Goal: Information Seeking & Learning: Learn about a topic

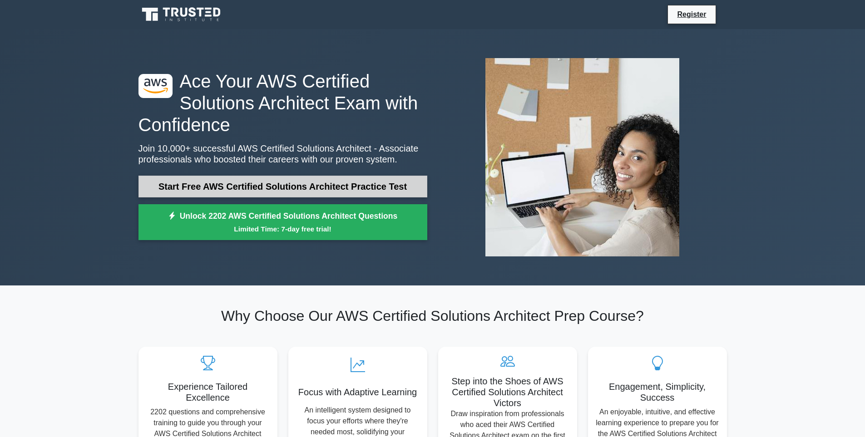
click at [254, 188] on link "Start Free AWS Certified Solutions Architect Practice Test" at bounding box center [282, 187] width 289 height 22
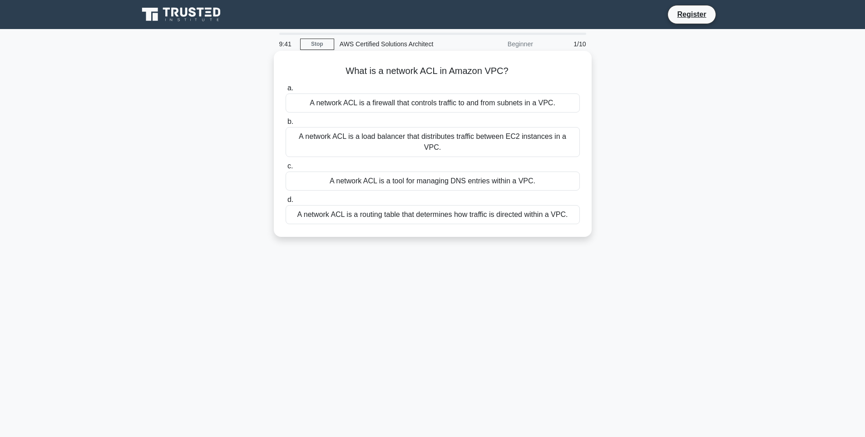
click at [379, 106] on div "A network ACL is a firewall that controls traffic to and from subnets in a VPC." at bounding box center [433, 103] width 294 height 19
click at [286, 91] on input "a. A network ACL is a firewall that controls traffic to and from subnets in a V…" at bounding box center [286, 88] width 0 height 6
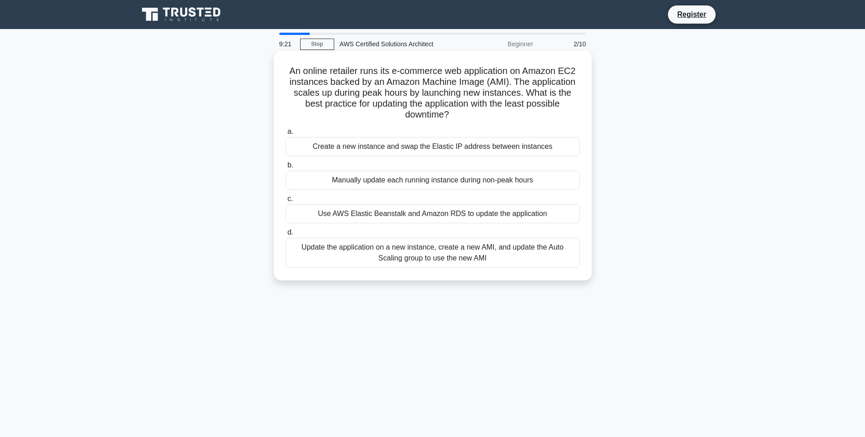
click at [419, 179] on div "Manually update each running instance during non-peak hours" at bounding box center [433, 180] width 294 height 19
click at [286, 168] on input "b. Manually update each running instance during non-peak hours" at bounding box center [286, 166] width 0 height 6
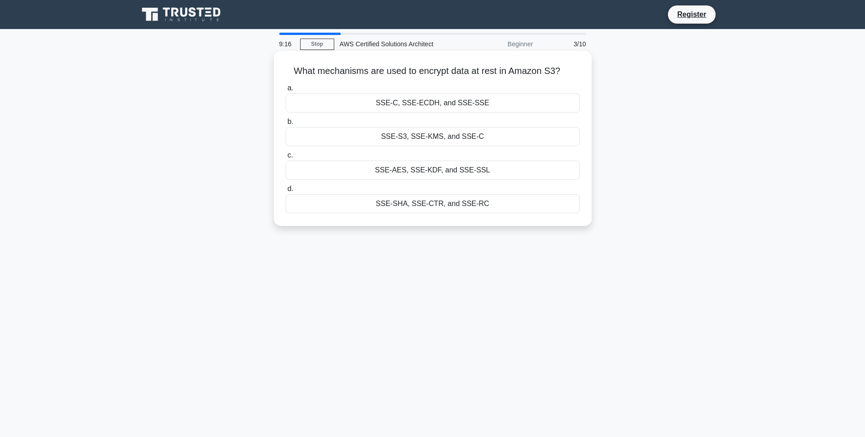
click at [463, 132] on div "SSE-S3, SSE-KMS, and SSE-C" at bounding box center [433, 136] width 294 height 19
click at [286, 125] on input "b. SSE-S3, SSE-KMS, and SSE-C" at bounding box center [286, 122] width 0 height 6
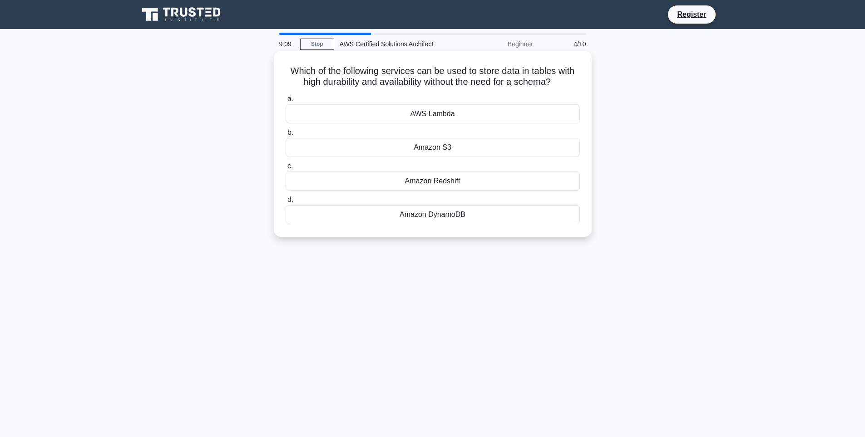
click at [439, 215] on div "Amazon DynamoDB" at bounding box center [433, 214] width 294 height 19
click at [286, 203] on input "d. Amazon DynamoDB" at bounding box center [286, 200] width 0 height 6
click at [446, 146] on div "AWS CloudFormation" at bounding box center [433, 147] width 294 height 19
click at [286, 136] on input "b. AWS CloudFormation" at bounding box center [286, 133] width 0 height 6
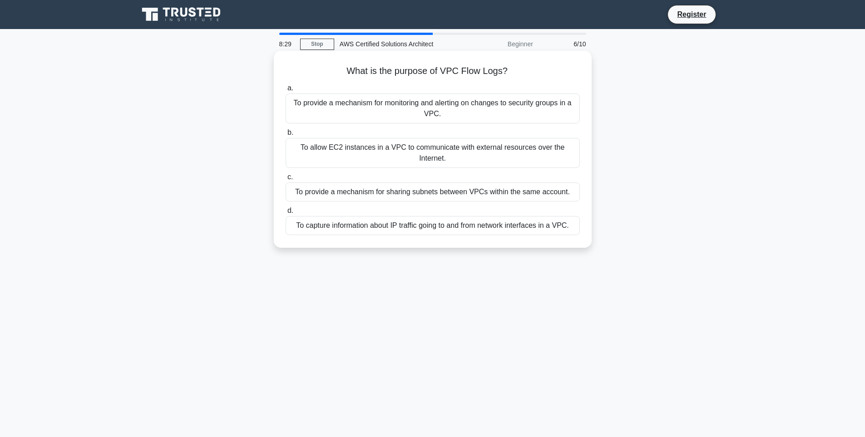
click at [490, 223] on div "To capture information about IP traffic going to and from network interfaces in…" at bounding box center [433, 225] width 294 height 19
click at [286, 214] on input "d. To capture information about IP traffic going to and from network interfaces…" at bounding box center [286, 211] width 0 height 6
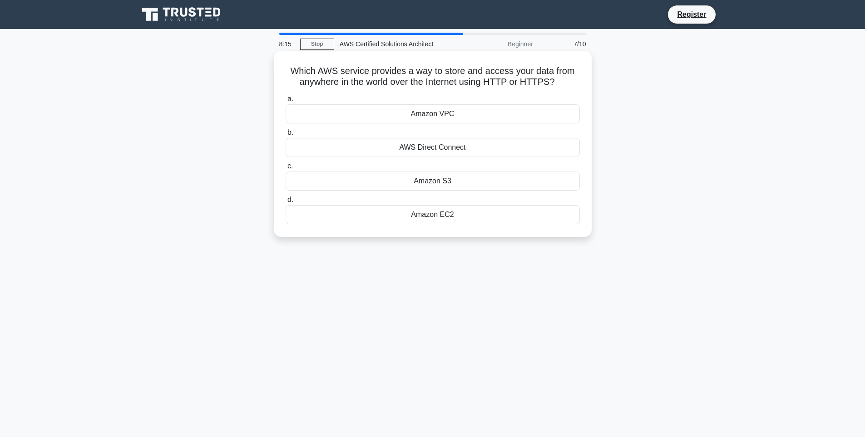
click at [443, 182] on div "Amazon S3" at bounding box center [433, 181] width 294 height 19
click at [286, 169] on input "c. Amazon S3" at bounding box center [286, 166] width 0 height 6
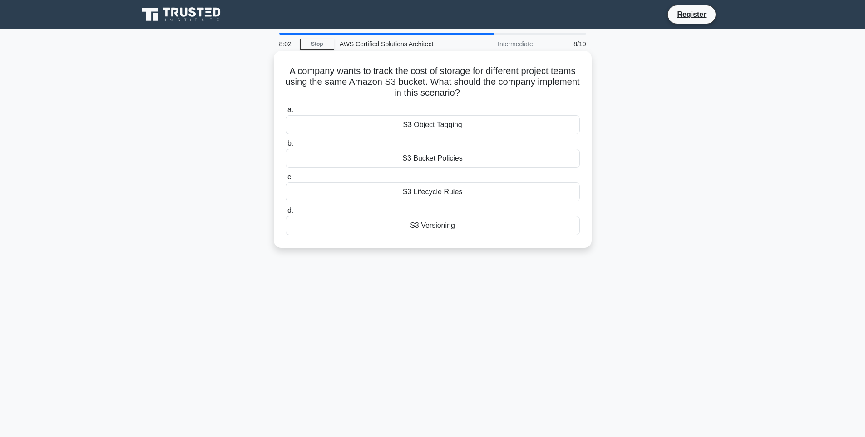
click at [438, 125] on div "S3 Object Tagging" at bounding box center [433, 124] width 294 height 19
click at [286, 113] on input "a. S3 Object Tagging" at bounding box center [286, 110] width 0 height 6
click at [431, 191] on div "Amazon RDS" at bounding box center [433, 191] width 294 height 19
click at [286, 180] on input "c. Amazon RDS" at bounding box center [286, 177] width 0 height 6
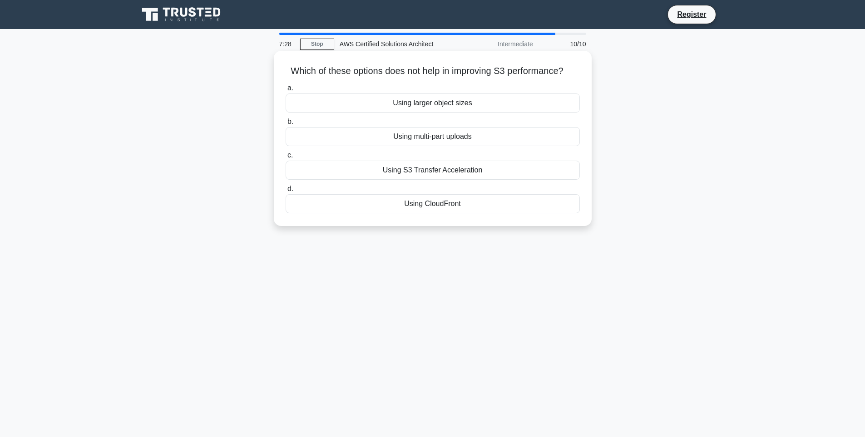
click at [417, 138] on div "Using multi-part uploads" at bounding box center [433, 136] width 294 height 19
click at [286, 125] on input "b. Using multi-part uploads" at bounding box center [286, 122] width 0 height 6
